Goal: Navigation & Orientation: Find specific page/section

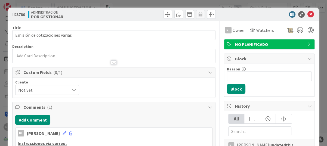
click at [307, 13] on icon at bounding box center [310, 14] width 7 height 7
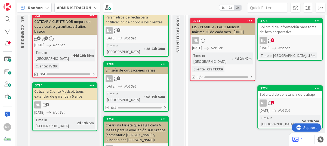
scroll to position [54, 0]
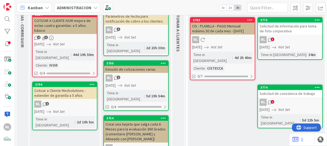
click at [292, 34] on div "3775 Solicitud de información para toma de foto corporativa NL 3 [DATE] Not Set…" at bounding box center [289, 38] width 65 height 43
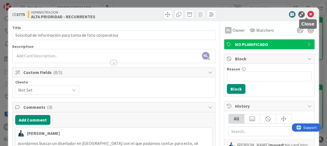
click at [307, 16] on icon at bounding box center [310, 14] width 7 height 7
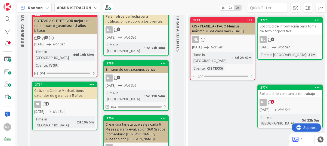
click at [289, 100] on div "3774 Solicitud de constancia de trabajo NL 2 [DATE] Not Set Time in [GEOGRAPHIC…" at bounding box center [289, 107] width 65 height 44
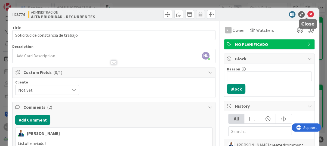
click at [309, 13] on icon at bounding box center [310, 14] width 7 height 7
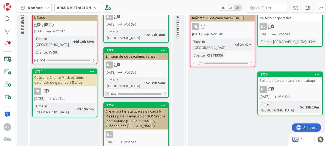
scroll to position [82, 0]
